Goal: Information Seeking & Learning: Understand process/instructions

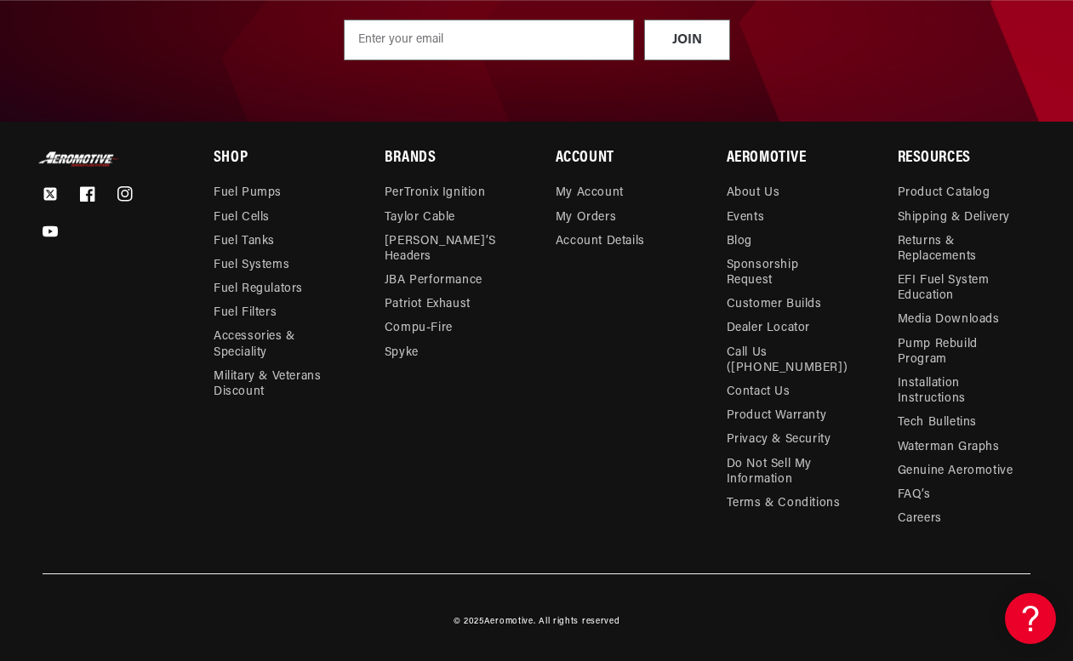
scroll to position [0, 1839]
click at [804, 414] on link "Product Warranty" at bounding box center [776, 416] width 100 height 24
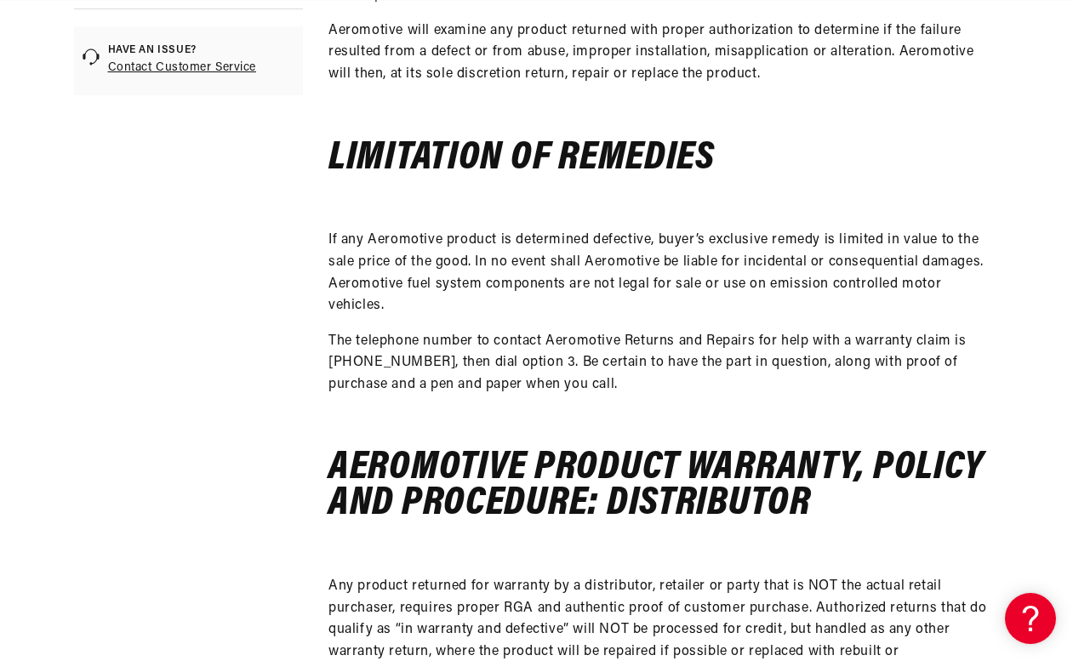
scroll to position [0, 932]
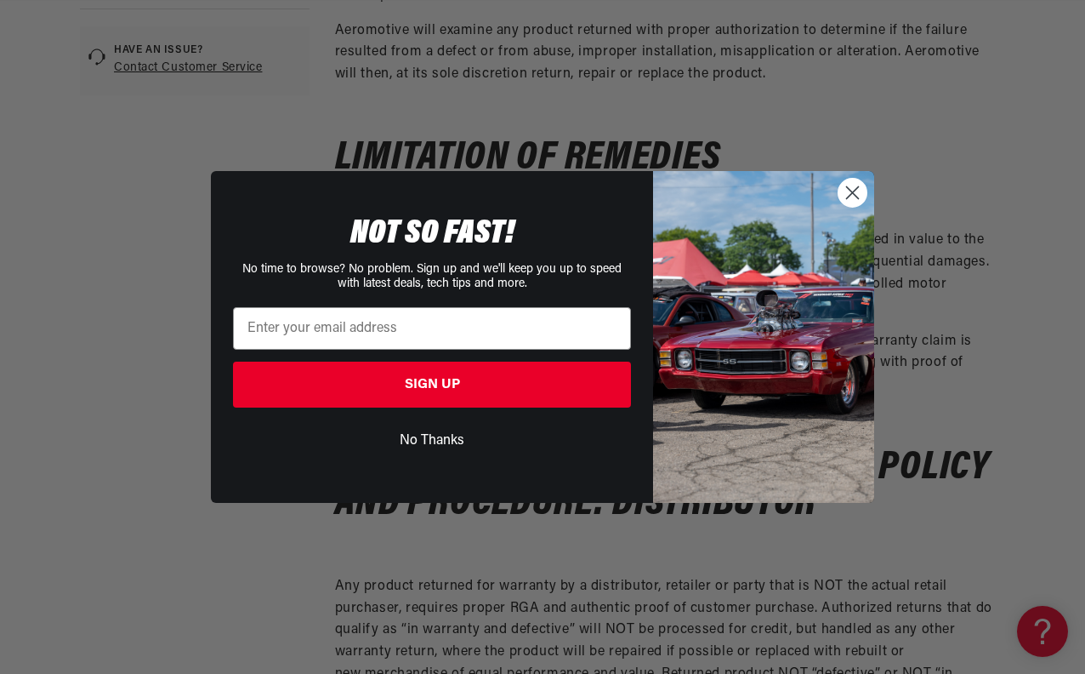
click at [851, 194] on icon "Close dialog" at bounding box center [853, 192] width 12 height 12
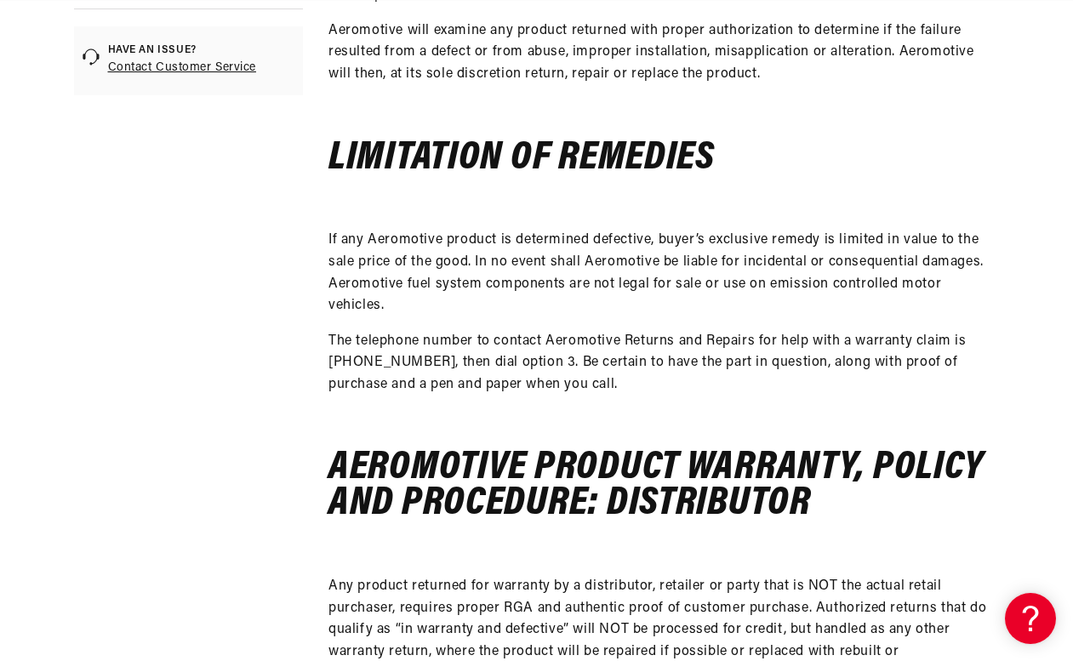
scroll to position [0, 2758]
